Goal: Task Accomplishment & Management: Complete application form

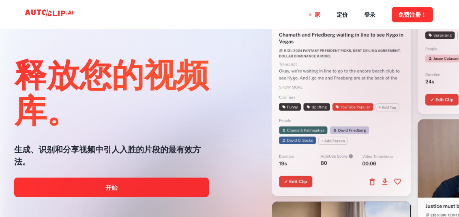
click at [418, 14] on font "免费注册！" at bounding box center [412, 15] width 28 height 6
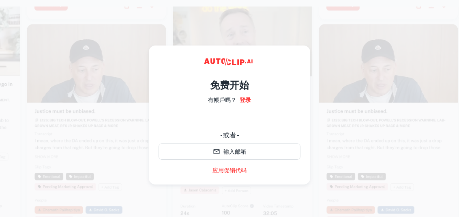
click at [262, 122] on div "使用Google账号登录。在新标签页中打开" at bounding box center [230, 119] width 142 height 18
